Goal: Task Accomplishment & Management: Manage account settings

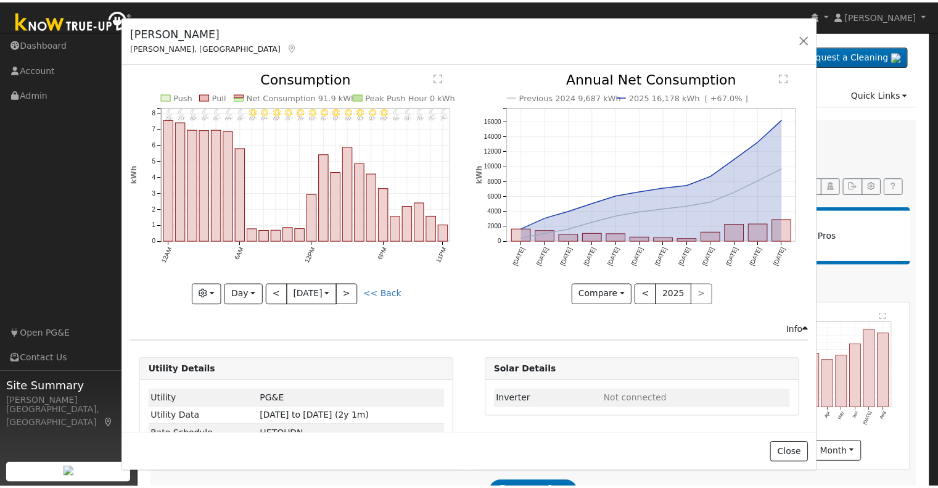
scroll to position [79, 0]
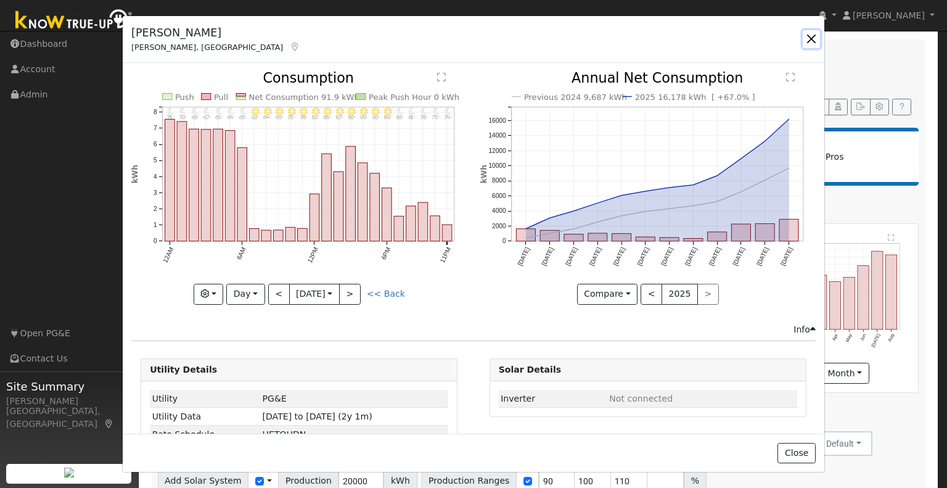
click at [809, 41] on button "button" at bounding box center [811, 38] width 17 height 17
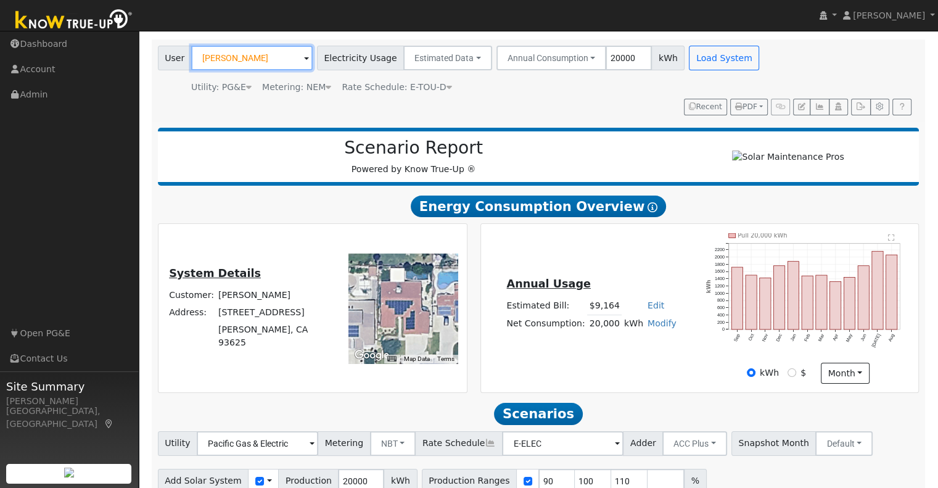
click at [250, 64] on input "[PERSON_NAME]" at bounding box center [251, 58] width 121 height 25
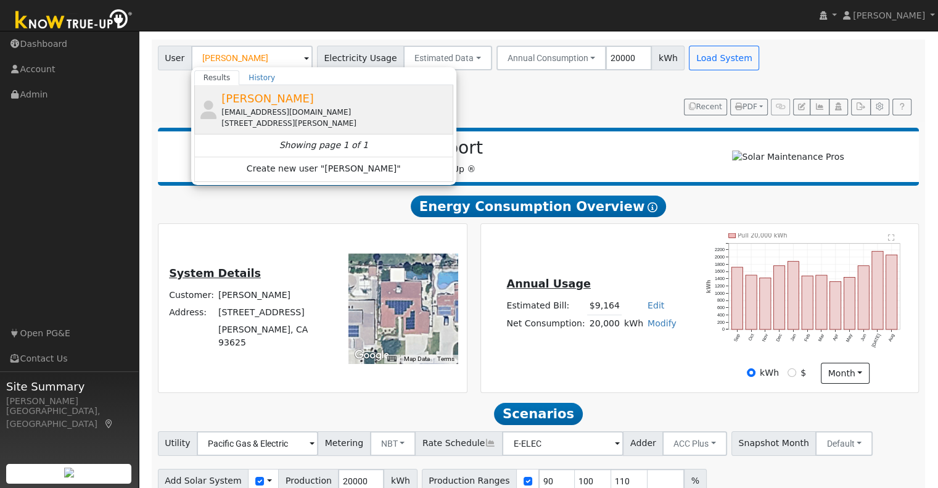
click at [252, 99] on span "[PERSON_NAME]" at bounding box center [267, 98] width 92 height 13
type input "[PERSON_NAME]"
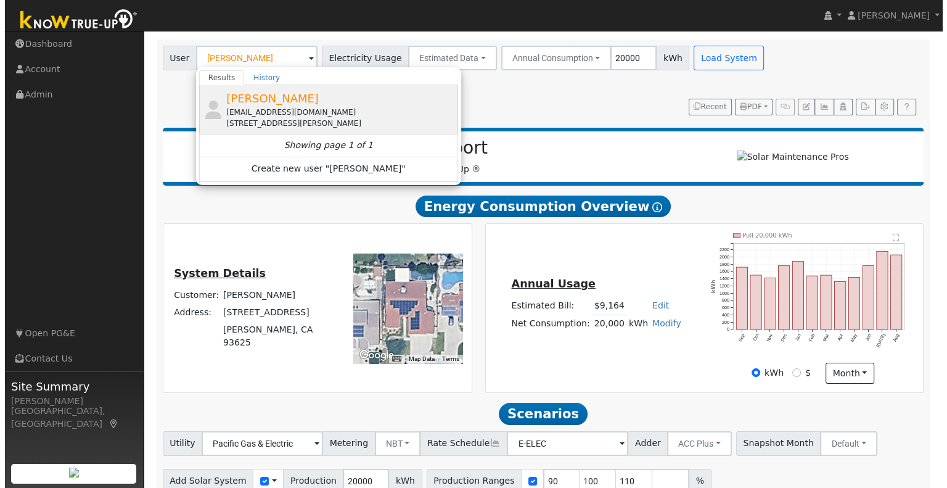
scroll to position [0, 0]
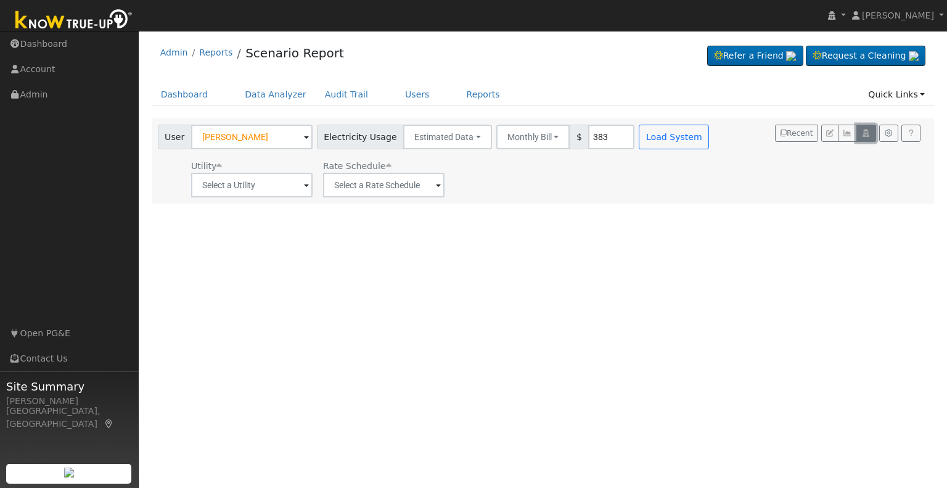
click at [868, 138] on button "button" at bounding box center [865, 133] width 19 height 17
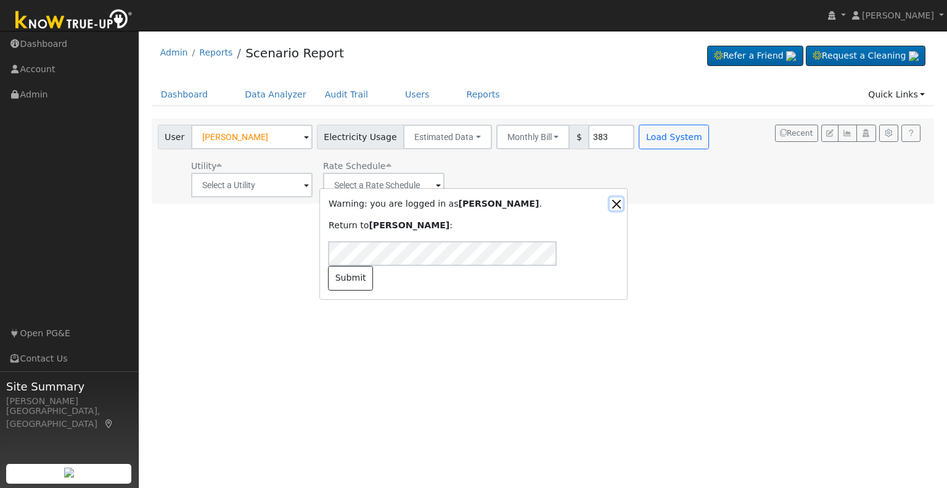
click at [612, 210] on button "Close" at bounding box center [616, 203] width 13 height 13
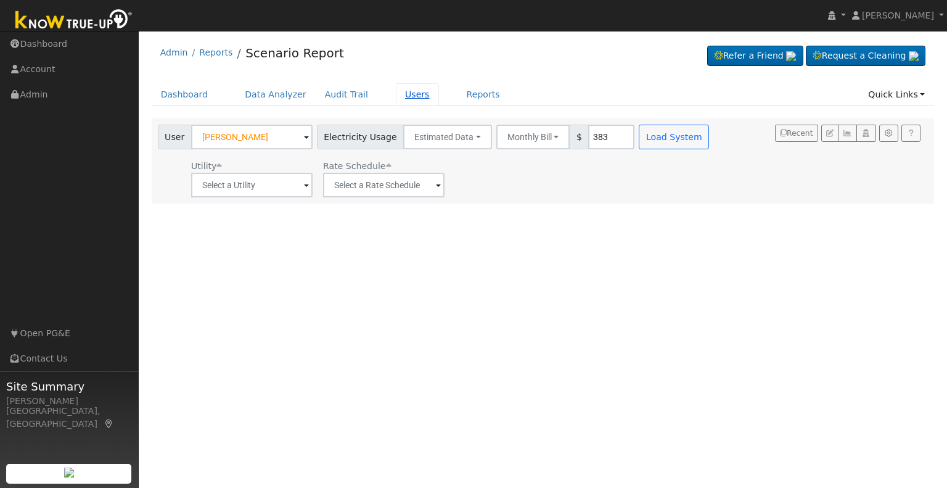
click at [396, 92] on link "Users" at bounding box center [417, 94] width 43 height 23
